Goal: Task Accomplishment & Management: Manage account settings

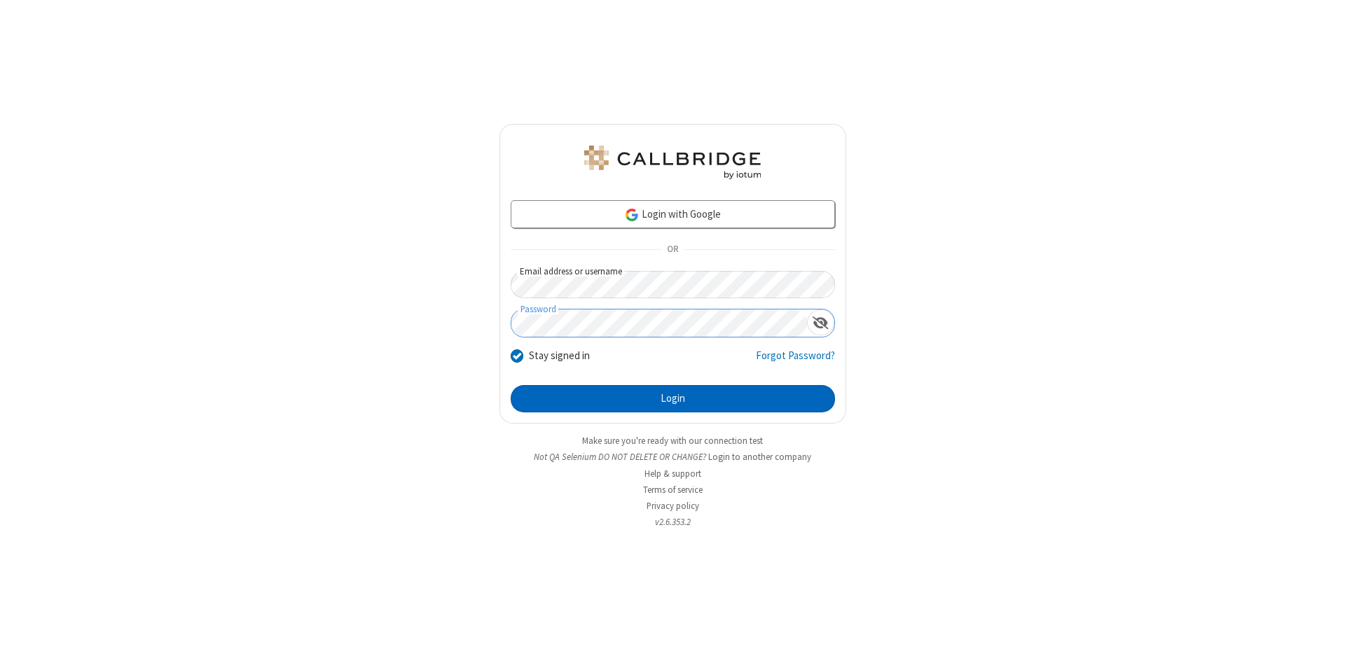
click at [672, 399] on button "Login" at bounding box center [673, 399] width 324 height 28
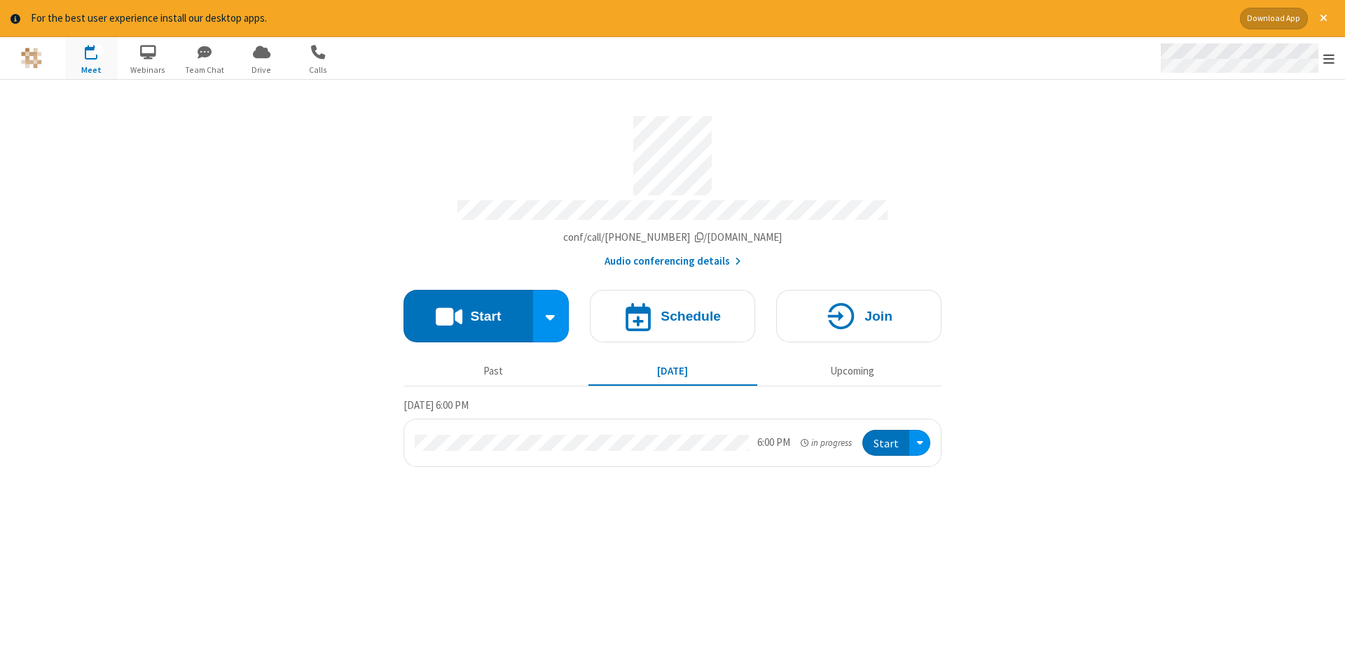
click at [1329, 59] on span "Open menu" at bounding box center [1328, 59] width 11 height 14
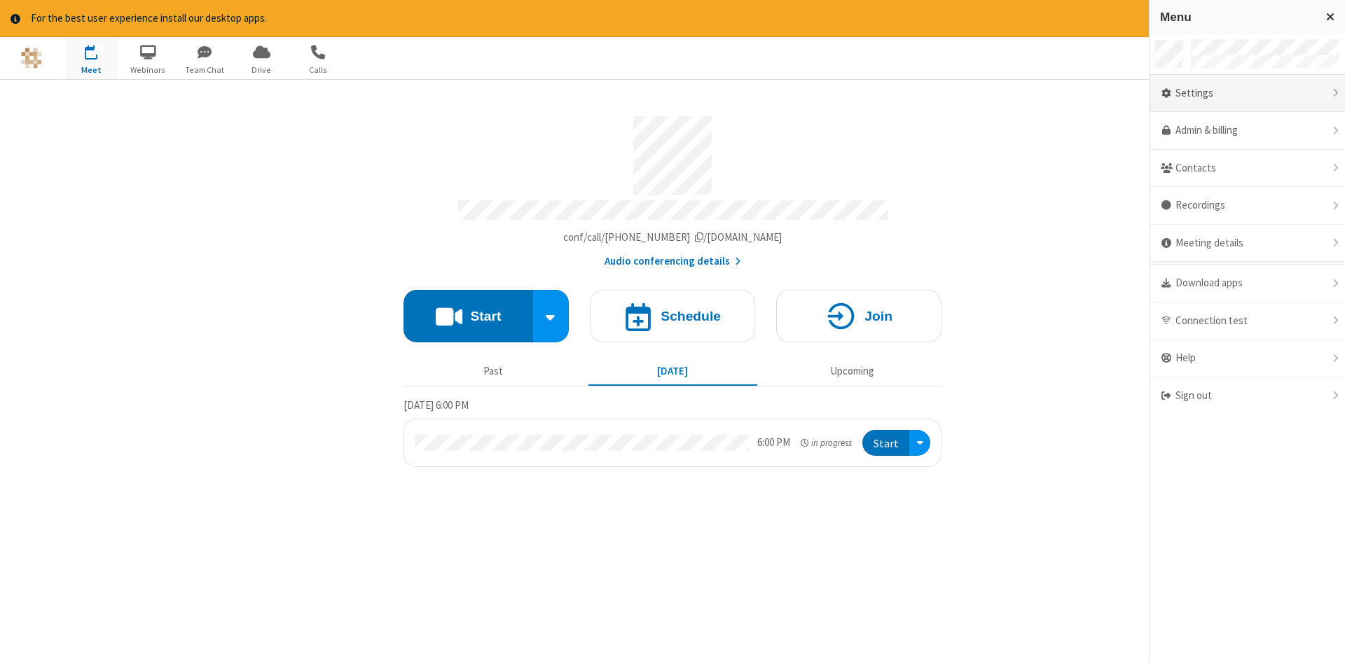
click at [1247, 93] on div "Settings" at bounding box center [1246, 94] width 195 height 38
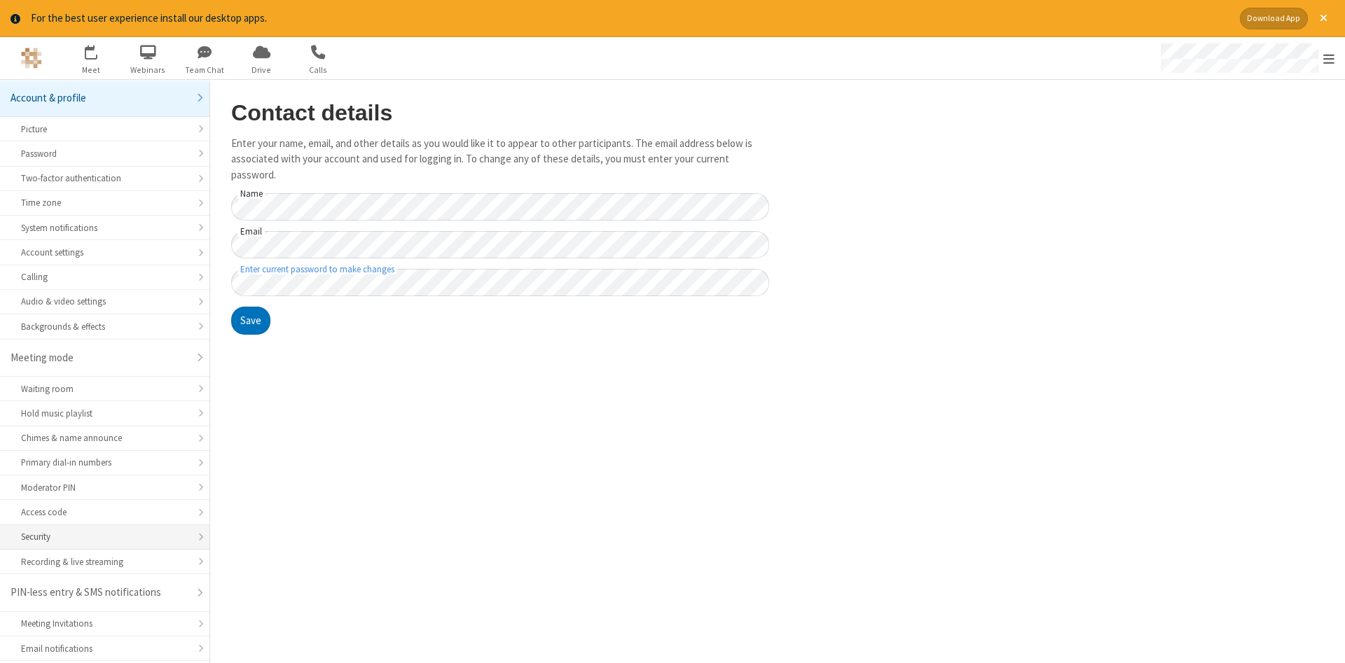
click at [104, 530] on div "Security" at bounding box center [104, 536] width 167 height 13
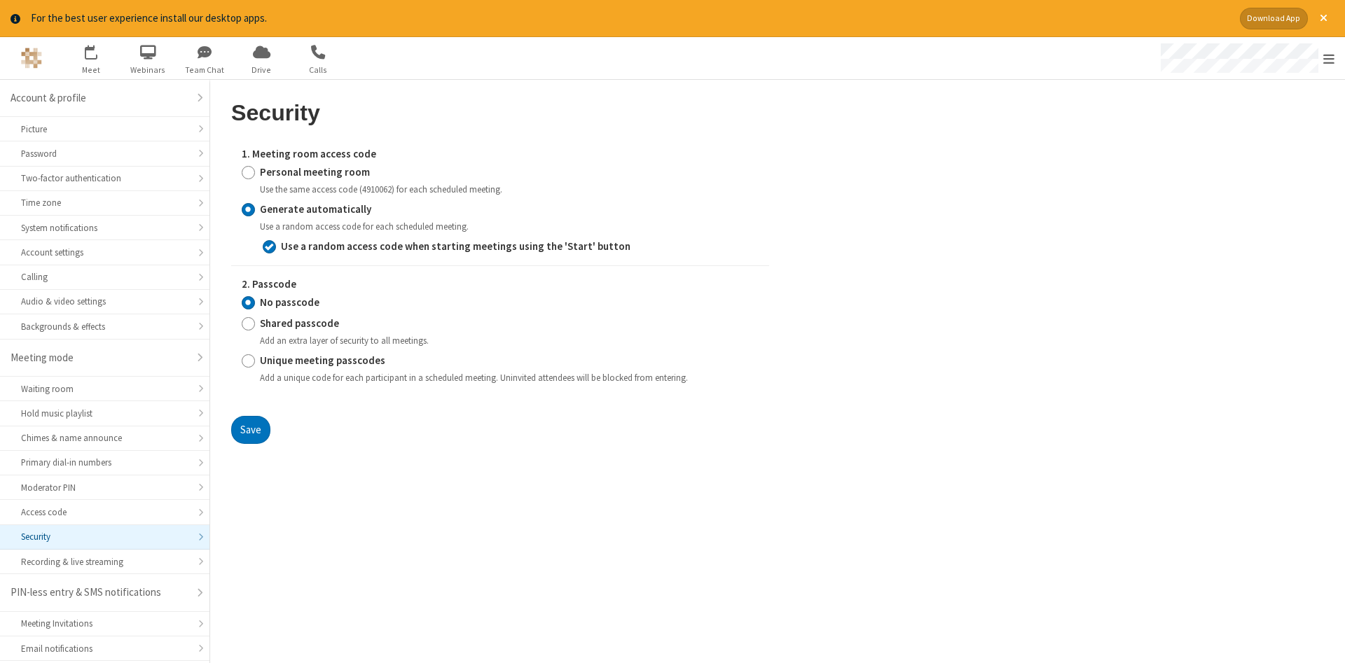
scroll to position [35, 0]
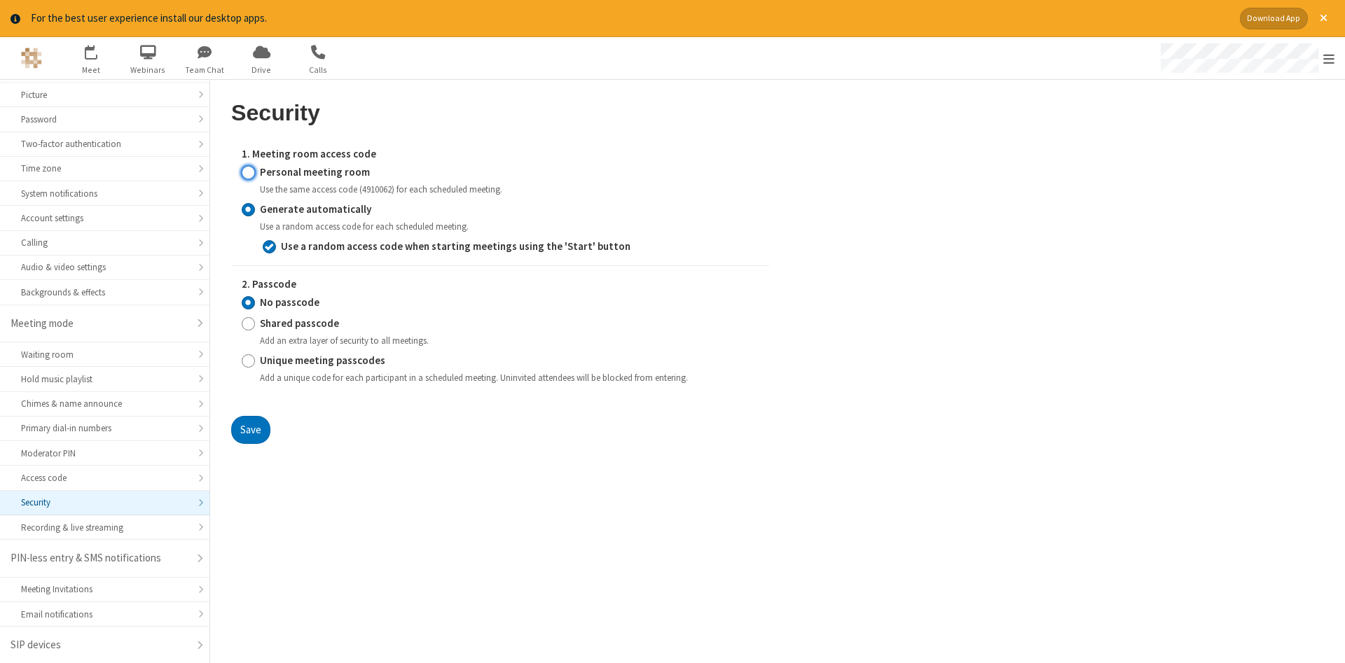
click at [248, 172] on input "Personal meeting room" at bounding box center [248, 172] width 13 height 15
radio input "true"
click at [250, 444] on button "Save" at bounding box center [250, 430] width 39 height 28
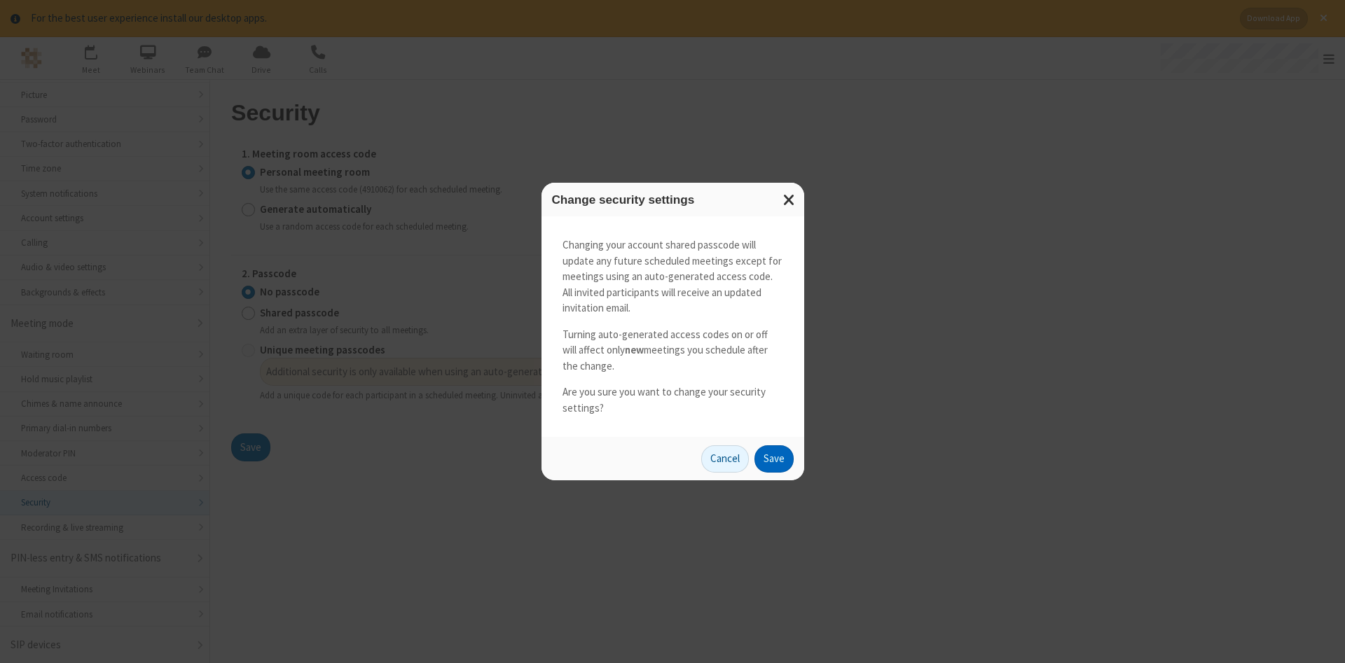
click at [773, 459] on button "Save" at bounding box center [773, 459] width 39 height 28
